Goal: Check status: Check status

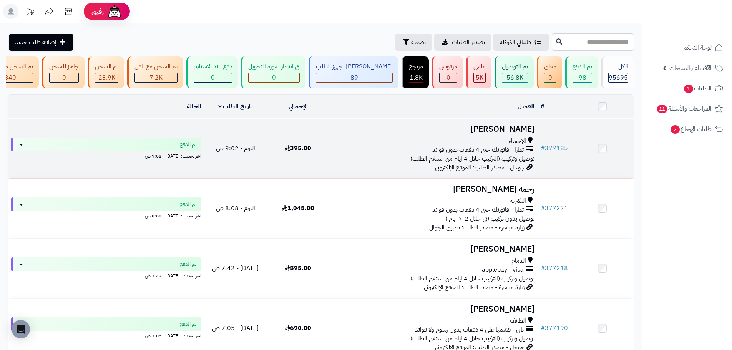
click at [480, 159] on span "توصيل وتركيب (التركيب خلال 4 ايام من استلام الطلب)" at bounding box center [473, 158] width 124 height 9
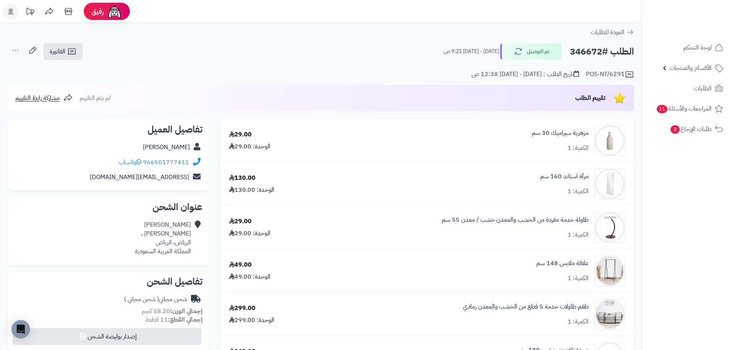
click at [594, 48] on h2 "الطلب #346672" at bounding box center [602, 52] width 64 height 16
copy h2 "346672"
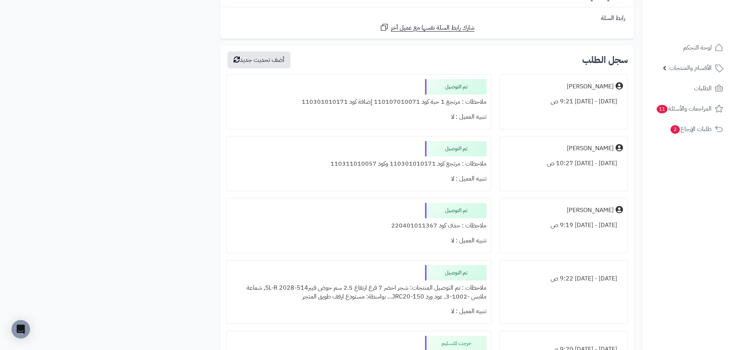
scroll to position [653, 0]
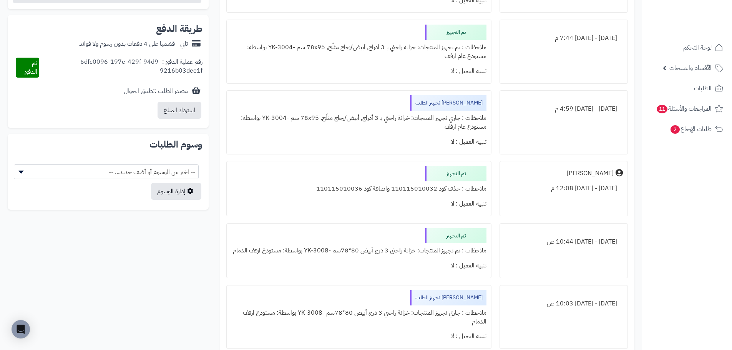
scroll to position [346, 0]
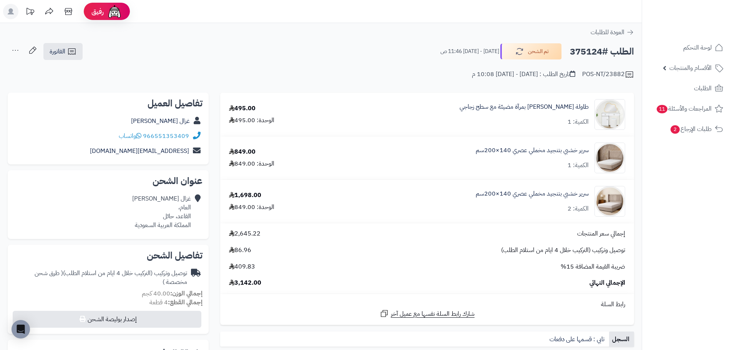
click at [591, 50] on h2 "الطلب #375124" at bounding box center [602, 52] width 64 height 16
copy h2 "375124"
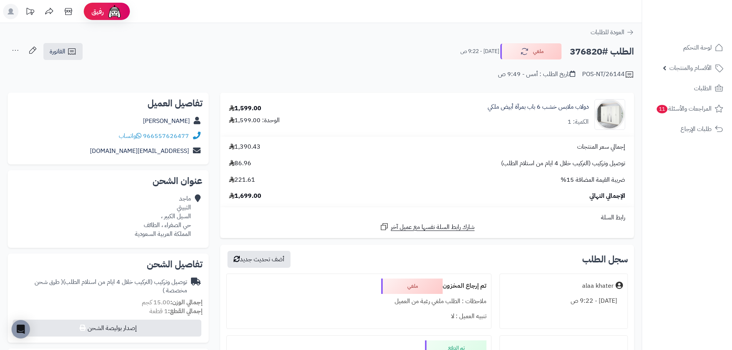
click at [593, 53] on h2 "الطلب #376820" at bounding box center [602, 52] width 64 height 16
copy h2 "376820"
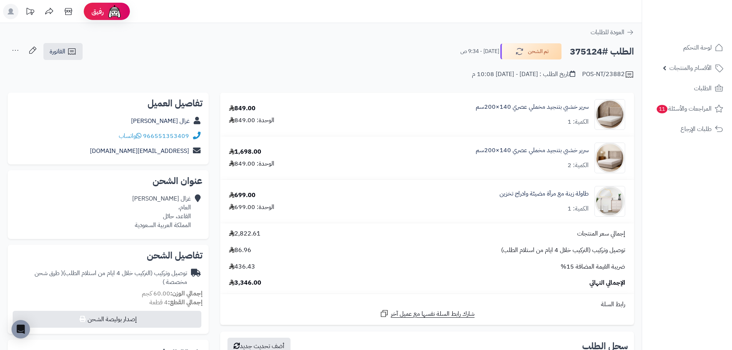
click at [591, 52] on h2 "الطلب #375124" at bounding box center [602, 52] width 64 height 16
copy h2 "375124"
